Goal: Download file/media

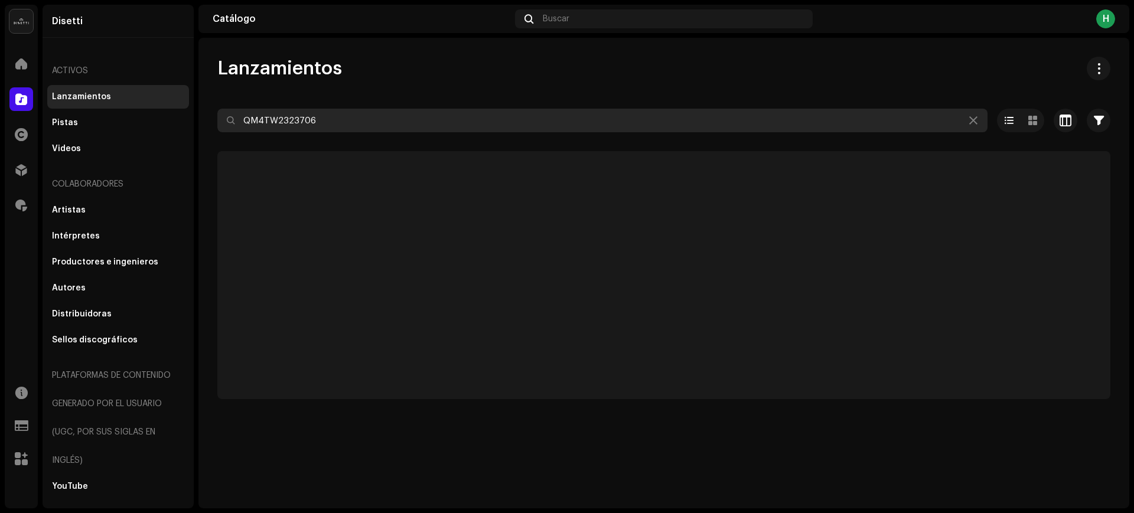
drag, startPoint x: 236, startPoint y: 124, endPoint x: 218, endPoint y: 124, distance: 18.3
click at [218, 124] on input "QM4TW2323706" at bounding box center [602, 121] width 770 height 24
paste input "7316481057208"
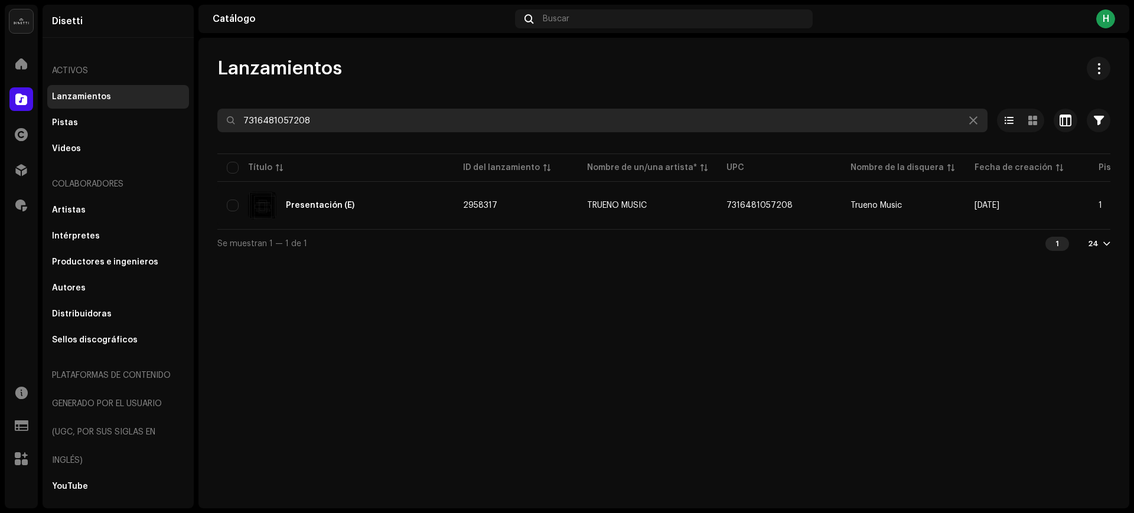
drag, startPoint x: 326, startPoint y: 120, endPoint x: 228, endPoint y: 126, distance: 98.1
click at [228, 126] on input "7316481057208" at bounding box center [602, 121] width 770 height 24
paste input "15"
drag, startPoint x: 323, startPoint y: 118, endPoint x: 227, endPoint y: 128, distance: 96.8
click at [227, 128] on input "7316481057215" at bounding box center [602, 121] width 770 height 24
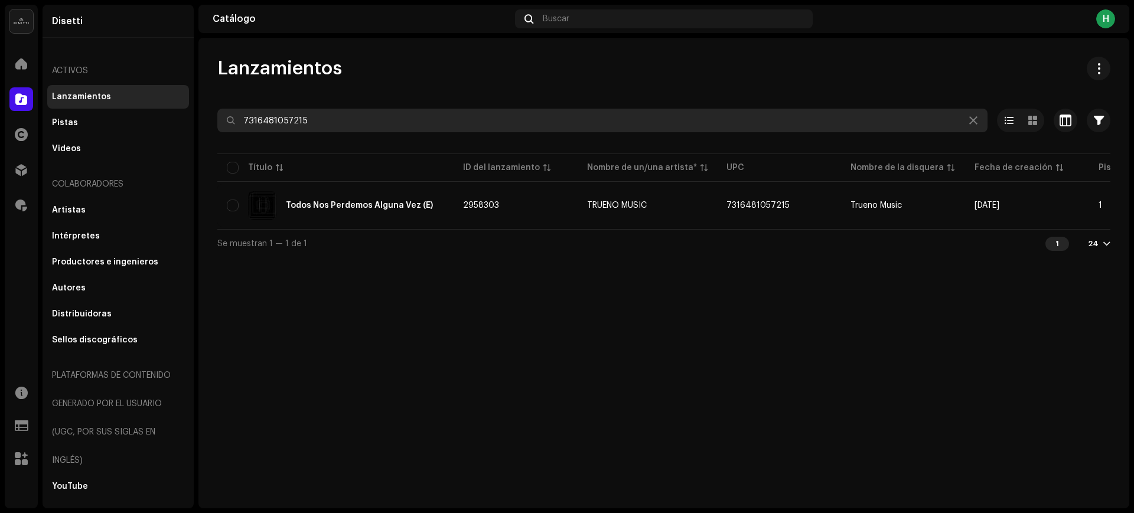
paste input "8021"
drag, startPoint x: 321, startPoint y: 118, endPoint x: 238, endPoint y: 118, distance: 82.7
click at [238, 118] on input "7316481058021" at bounding box center [602, 121] width 770 height 24
paste input "716"
drag, startPoint x: 322, startPoint y: 119, endPoint x: 234, endPoint y: 119, distance: 88.0
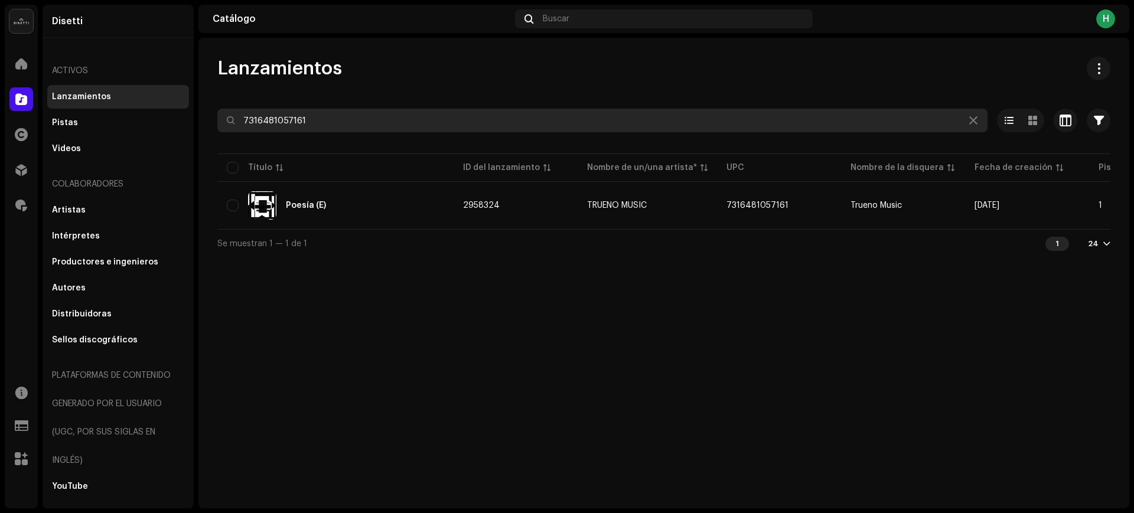
click at [234, 119] on div "7316481057161" at bounding box center [602, 121] width 770 height 24
paste input "260"
drag, startPoint x: 338, startPoint y: 119, endPoint x: 204, endPoint y: 108, distance: 134.5
click at [204, 108] on div "Lanzamientos 7316481057260 Seleccionado 0 Opciones Filtros Estado de distribuci…" at bounding box center [663, 157] width 930 height 201
paste input "53"
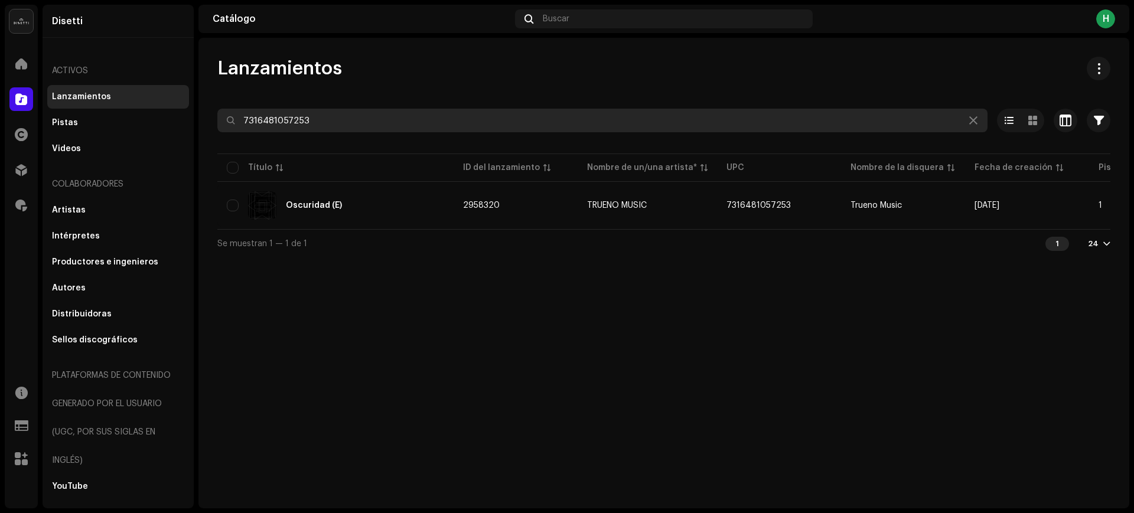
drag, startPoint x: 322, startPoint y: 119, endPoint x: 238, endPoint y: 132, distance: 85.4
click at [238, 132] on re-o-filter-bar "7316481057253 Seleccionado 0 Opciones Filtros Estado de distribución Nunca se d…" at bounding box center [663, 130] width 893 height 43
paste input "8014"
drag, startPoint x: 329, startPoint y: 115, endPoint x: 191, endPoint y: 129, distance: 139.5
click at [191, 129] on div "[PERSON_NAME] Inicio Catálogo Derechos Distribución Regalías Recursos Formulari…" at bounding box center [567, 256] width 1134 height 513
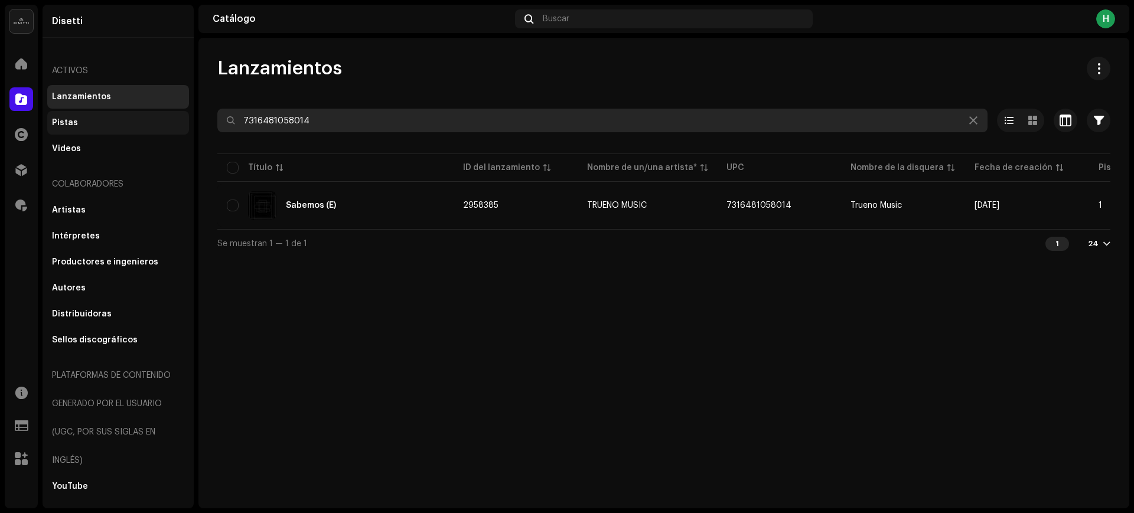
paste input "318842"
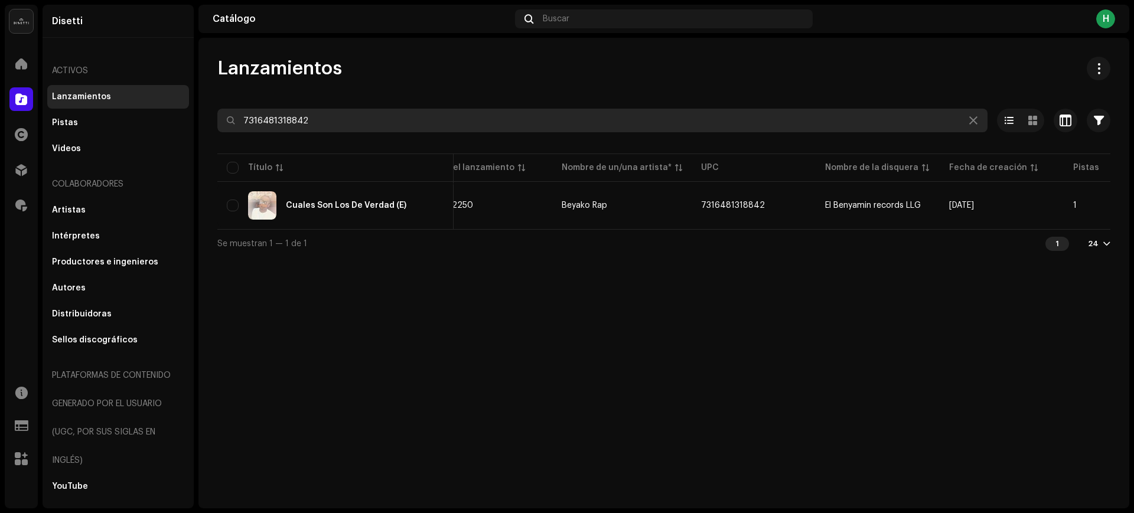
scroll to position [0, 13]
drag, startPoint x: 332, startPoint y: 120, endPoint x: 227, endPoint y: 120, distance: 105.7
click at [227, 120] on div "7316481318842" at bounding box center [602, 121] width 770 height 24
paste input "149"
drag, startPoint x: 325, startPoint y: 120, endPoint x: 237, endPoint y: 128, distance: 88.3
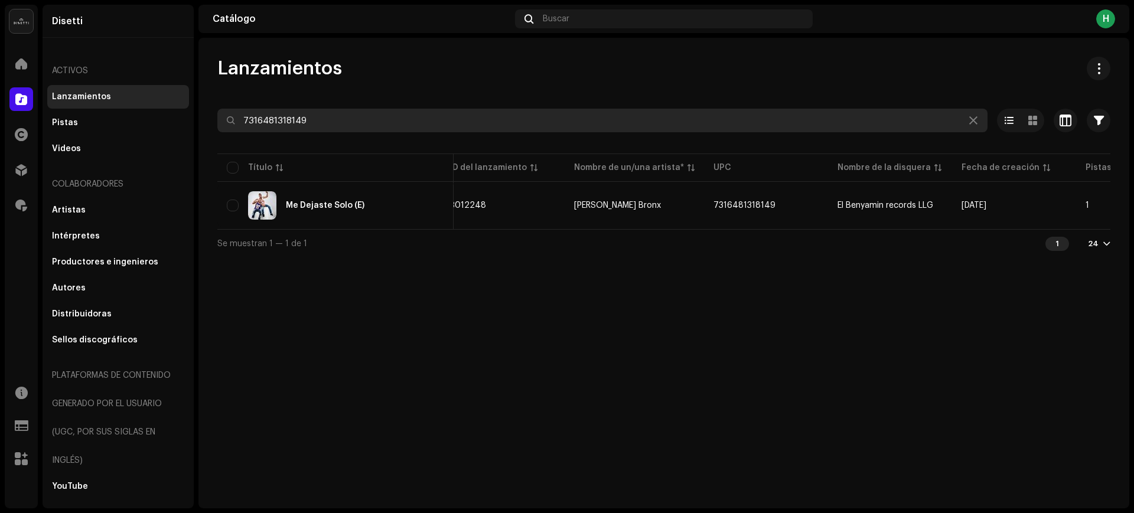
click at [237, 128] on input "7316481318149" at bounding box center [602, 121] width 770 height 24
paste input "187516"
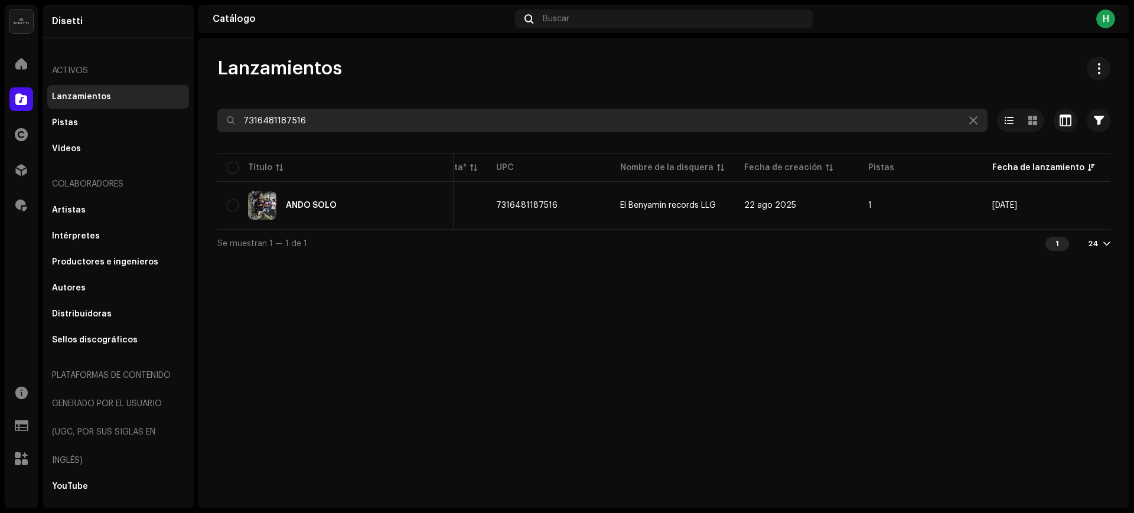
scroll to position [0, 169]
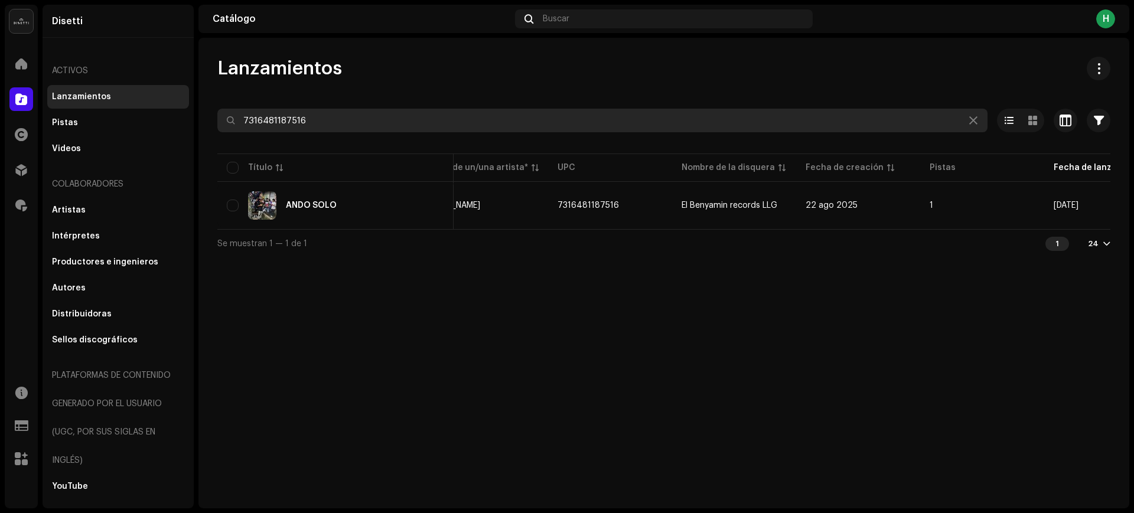
drag, startPoint x: 335, startPoint y: 113, endPoint x: 219, endPoint y: 113, distance: 115.7
click at [219, 113] on input "7316481187516" at bounding box center [602, 121] width 770 height 24
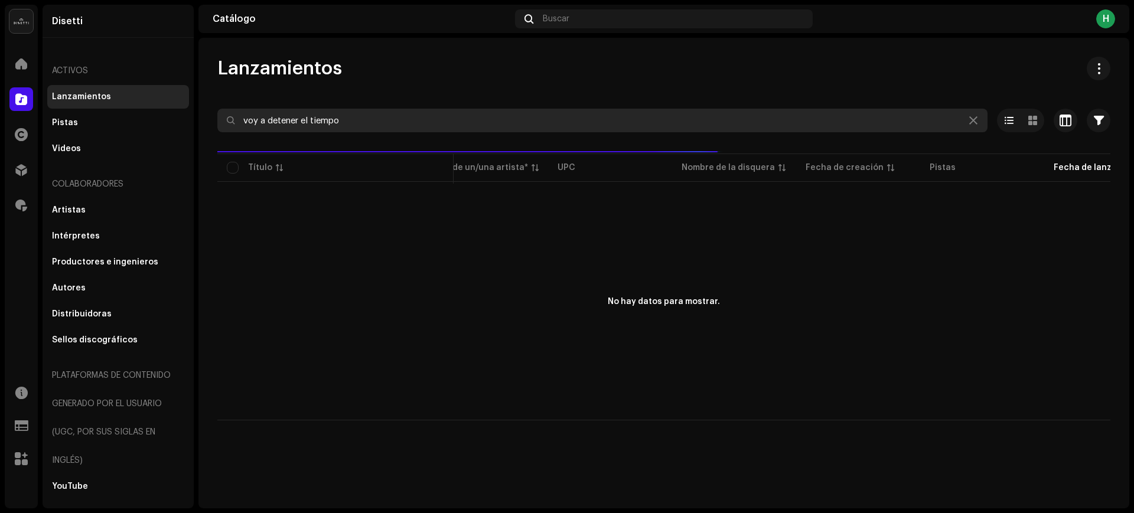
type input "voy a detener el tiempo"
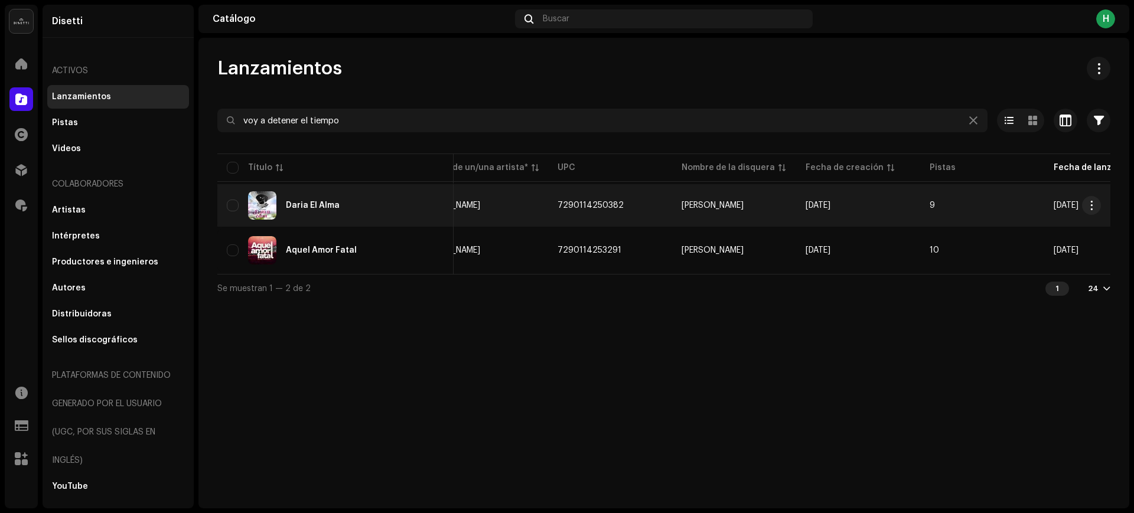
click at [404, 207] on div "Daria El Alma" at bounding box center [335, 205] width 217 height 28
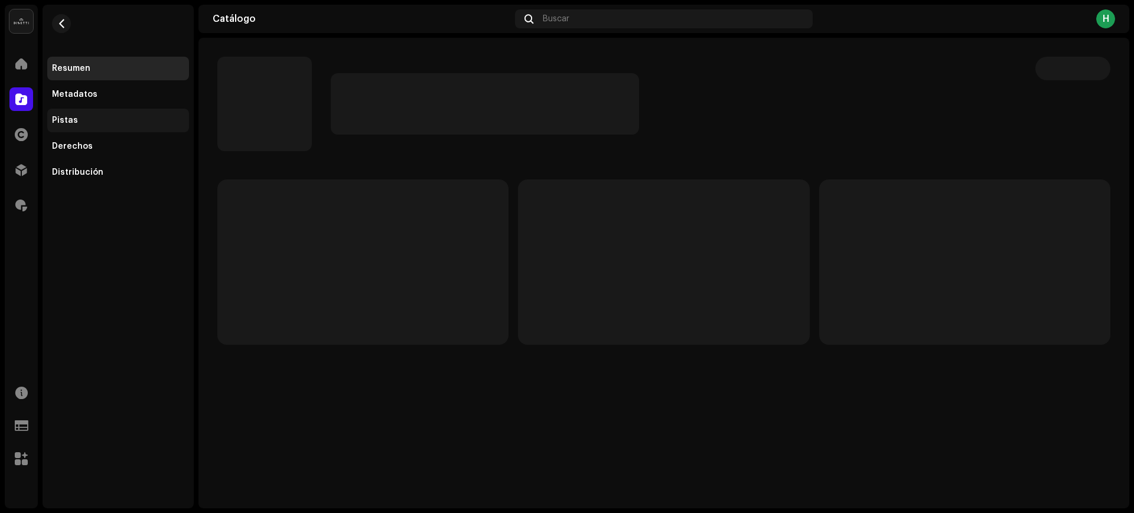
click at [100, 123] on div "Pistas" at bounding box center [118, 120] width 132 height 9
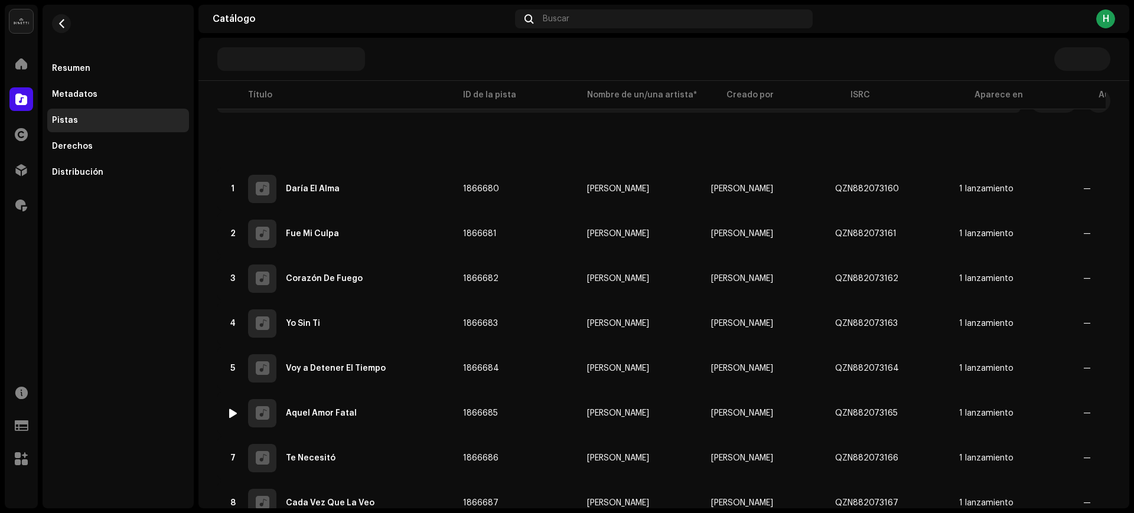
scroll to position [148, 0]
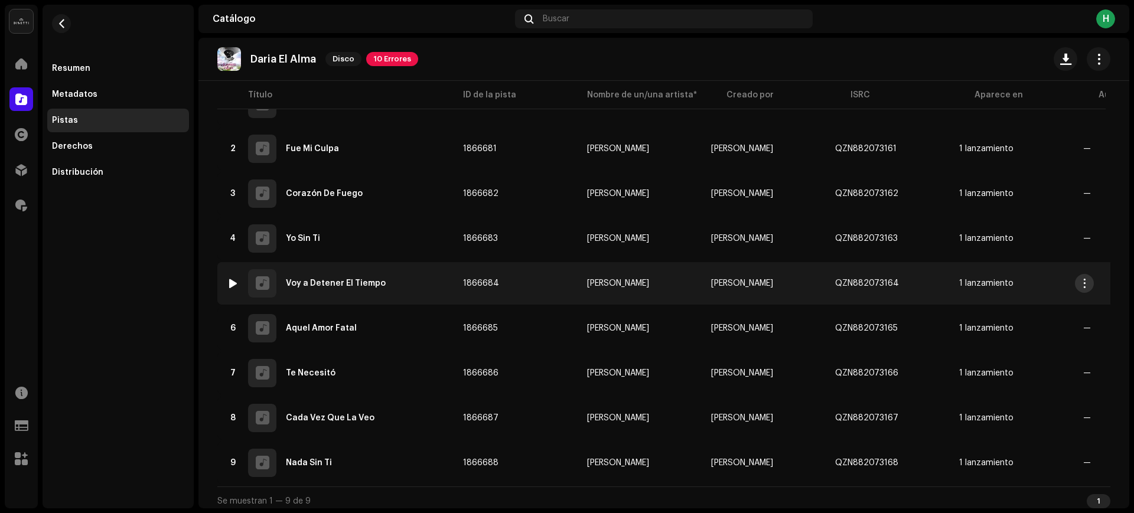
click at [1088, 282] on span "button" at bounding box center [1084, 283] width 9 height 9
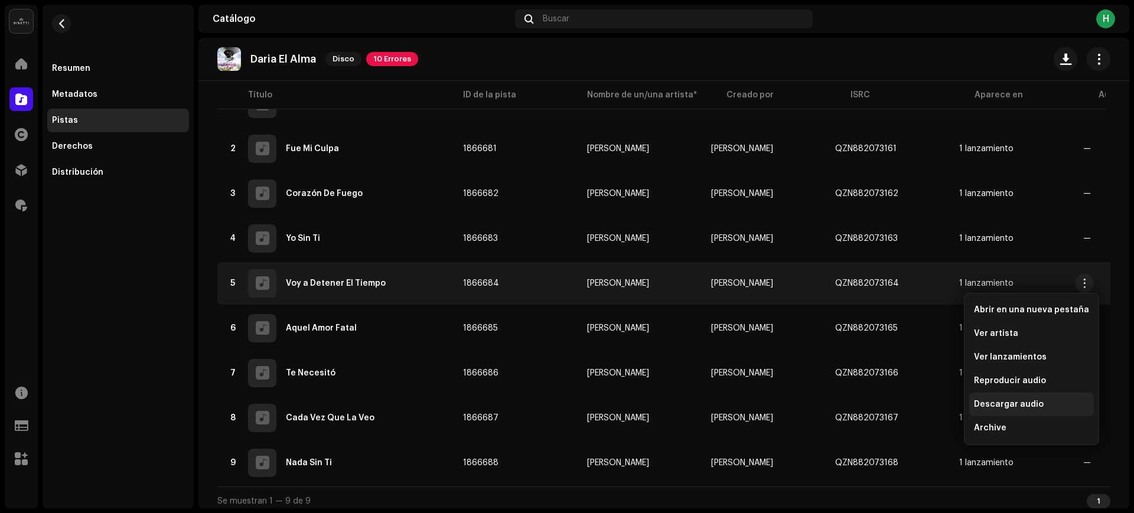
click at [1010, 403] on span "Descargar audio" at bounding box center [1009, 404] width 70 height 9
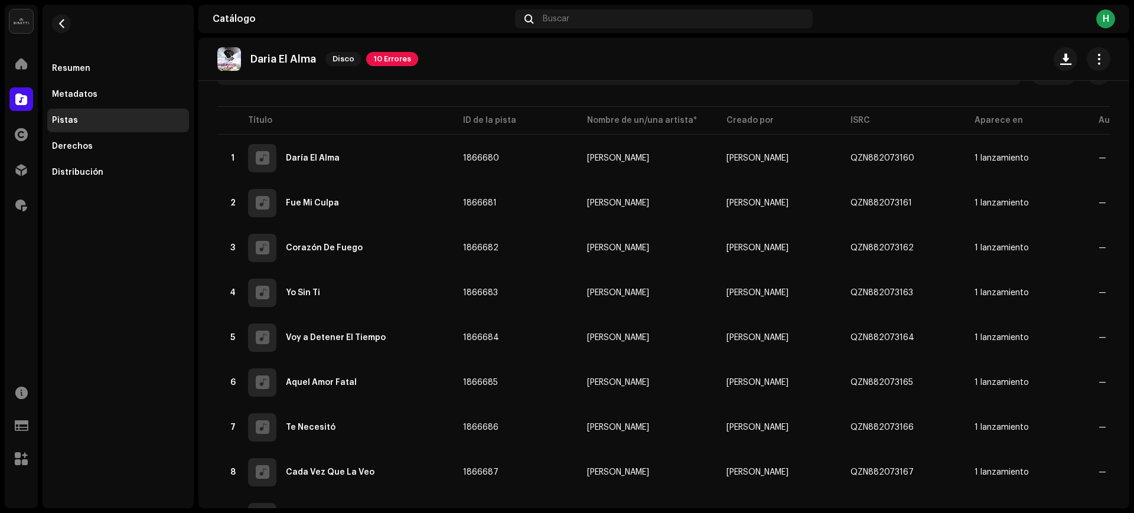
scroll to position [156, 0]
